Goal: Book appointment/travel/reservation

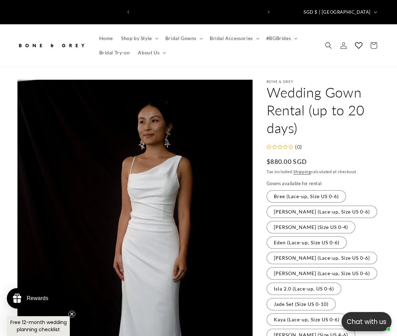
scroll to position [0, 128]
click at [293, 206] on label "Cora (Lace-up, Size US 0-6) Variant sold out or unavailable" at bounding box center [321, 212] width 110 height 12
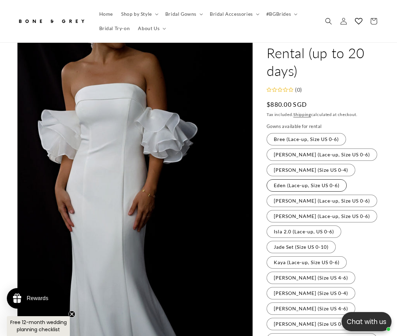
scroll to position [74, 0]
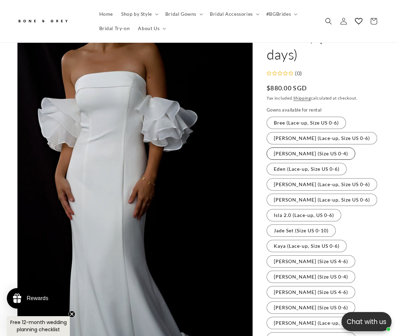
click at [289, 148] on label "Diana (Size US 0-4) Variant sold out or unavailable" at bounding box center [310, 153] width 89 height 12
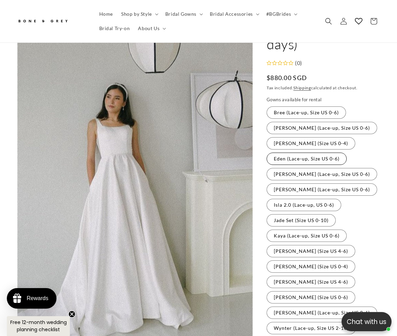
scroll to position [0, 256]
click at [290, 153] on label "Eden (Lace-up, Size US 0-6) Variant sold out or unavailable" at bounding box center [306, 159] width 80 height 12
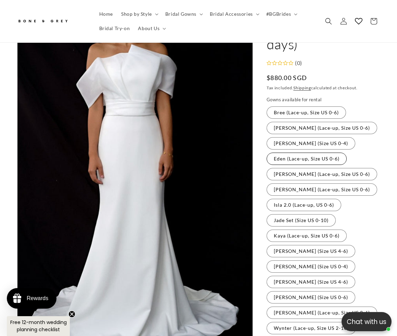
scroll to position [94, 0]
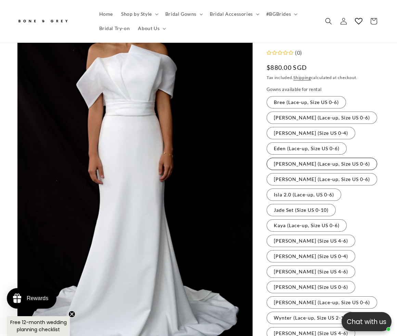
drag, startPoint x: 290, startPoint y: 154, endPoint x: 290, endPoint y: 162, distance: 7.9
click at [290, 158] on label "Florence (Lace-up, Size US 0-6) Variant sold out or unavailable" at bounding box center [321, 164] width 110 height 12
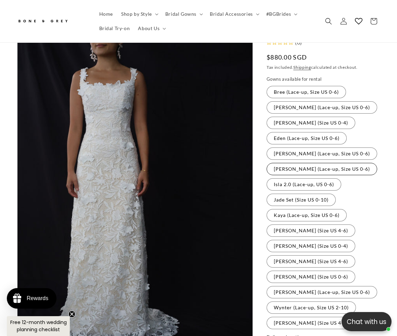
click at [292, 163] on label "Hazel (Lace-up, Size US 0-6) Variant sold out or unavailable" at bounding box center [321, 169] width 110 height 12
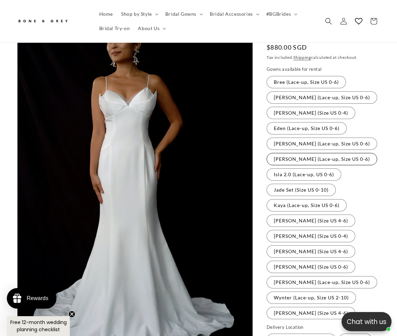
scroll to position [115, 0]
click at [292, 168] on label "Isla 2.0 (Lace-up, US 0-6) Variant sold out or unavailable" at bounding box center [303, 174] width 75 height 12
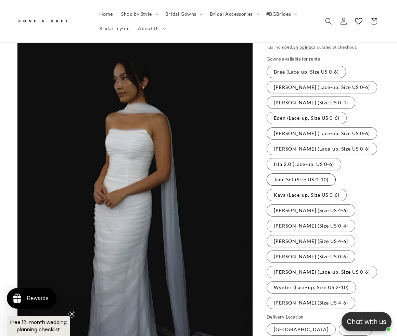
scroll to position [125, 0]
click at [295, 177] on label "Jade Set (Size US 0-10) Variant sold out or unavailable" at bounding box center [300, 179] width 69 height 12
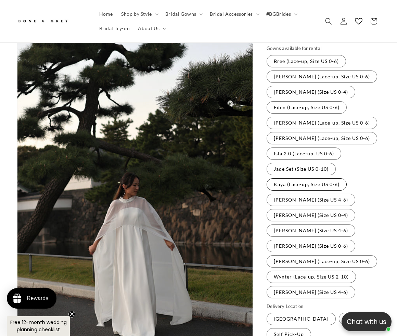
scroll to position [0, 128]
click at [295, 182] on label "Kaya (Lace-up, Size US 0-6) Variant sold out or unavailable" at bounding box center [306, 184] width 80 height 12
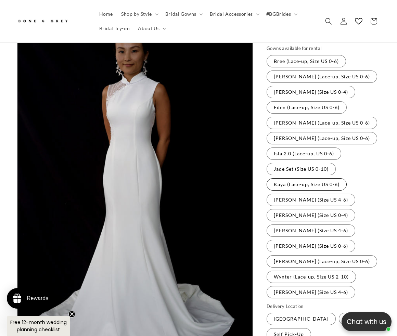
scroll to position [145, 0]
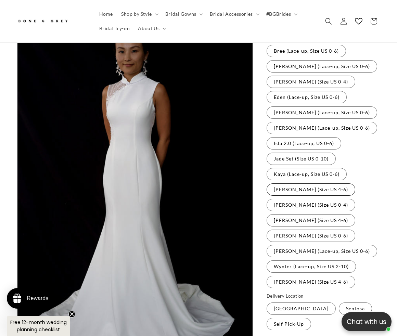
click at [295, 187] on label "Michelle (Size US 4-6) Variant sold out or unavailable" at bounding box center [310, 189] width 89 height 12
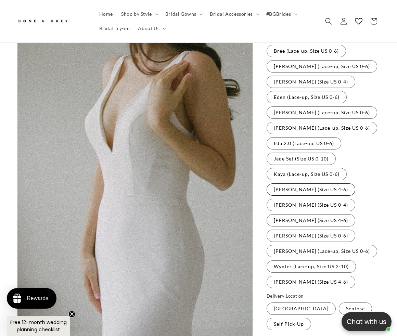
scroll to position [156, 0]
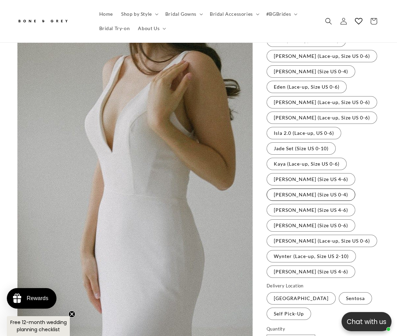
click at [295, 188] on label "Olivia (Size US 0-4) Variant sold out or unavailable" at bounding box center [310, 194] width 89 height 12
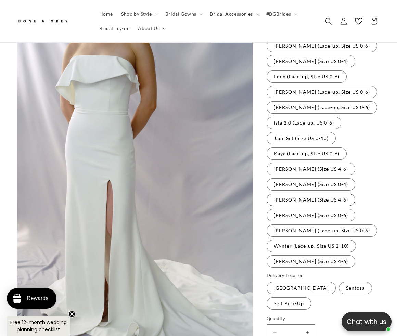
scroll to position [0, 256]
click at [295, 195] on label "Rosalind (Size US 4-6) Variant sold out or unavailable" at bounding box center [310, 200] width 89 height 12
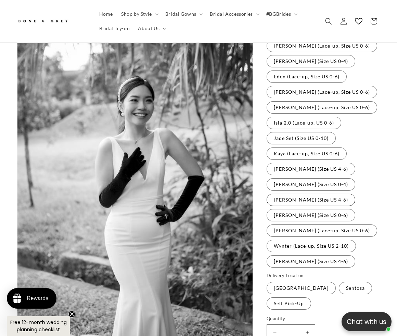
scroll to position [176, 0]
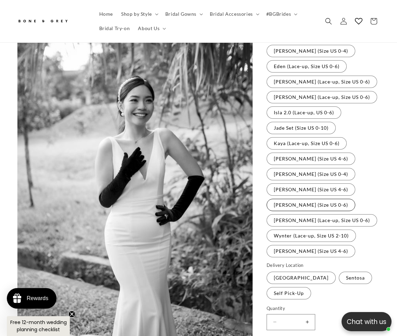
click at [294, 200] on label "Sophia (Size US 0-6) Variant sold out or unavailable" at bounding box center [310, 205] width 89 height 12
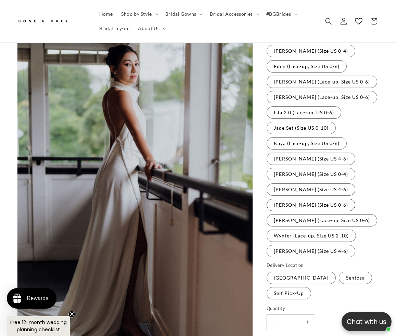
scroll to position [186, 0]
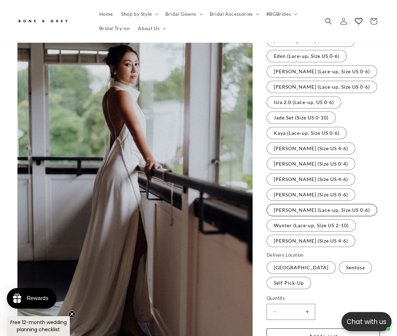
click at [295, 207] on label "Tiffany (Lace-up, Size US 0-6) Variant sold out or unavailable" at bounding box center [321, 210] width 110 height 12
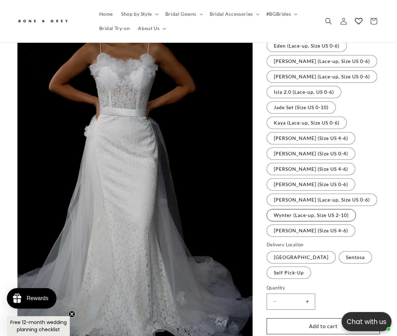
click at [294, 210] on label "Wynter (Lace-up, Size US 2-10) Variant sold out or unavailable" at bounding box center [310, 215] width 89 height 12
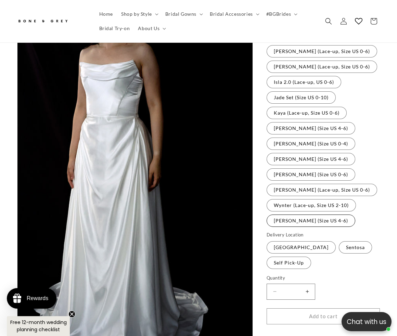
scroll to position [207, 0]
click at [293, 216] on label "Yvette (Size US 4-6) Variant sold out or unavailable" at bounding box center [310, 220] width 89 height 12
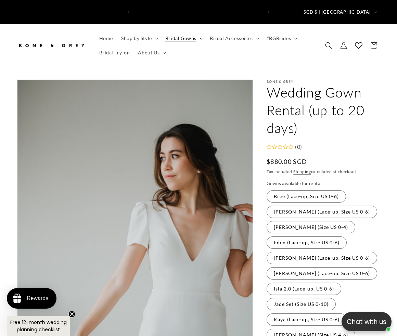
scroll to position [0, 256]
click at [194, 35] on span "Bridal Gowns" at bounding box center [180, 38] width 31 height 6
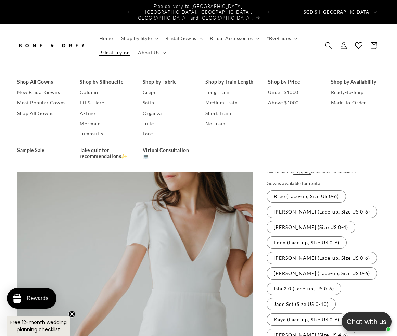
click at [112, 50] on span "Bridal Try-on" at bounding box center [114, 53] width 31 height 6
